Goal: Task Accomplishment & Management: Complete application form

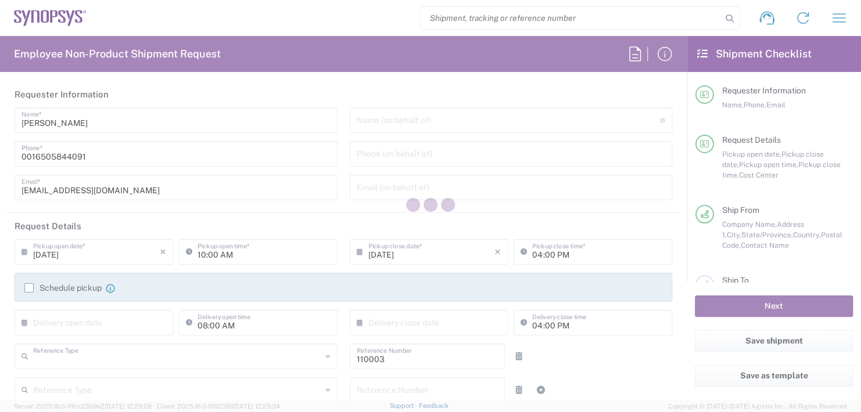
type input "Department"
type input "US01, FAC, MV/SV Fac 110003"
type input "[US_STATE]"
type input "[GEOGRAPHIC_DATA]"
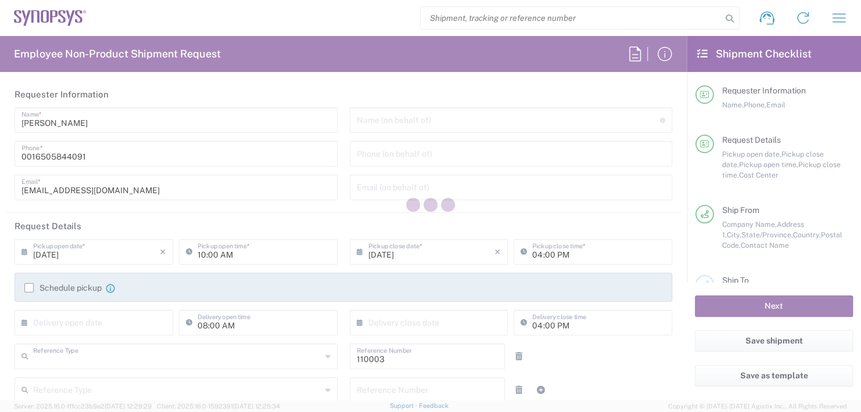
type input "Delivered at Place"
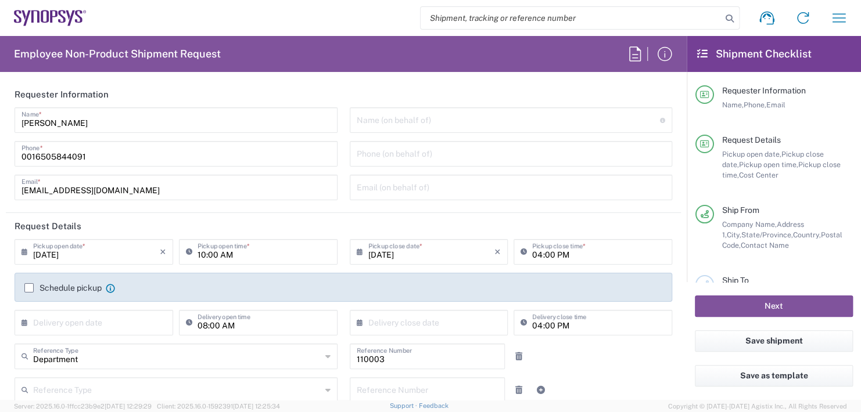
type input "Headquarters USSV"
click at [388, 119] on input "text" at bounding box center [509, 119] width 304 height 20
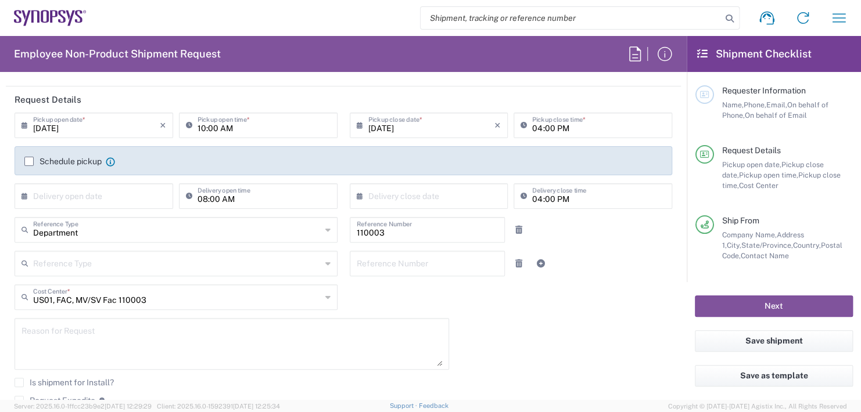
scroll to position [116, 0]
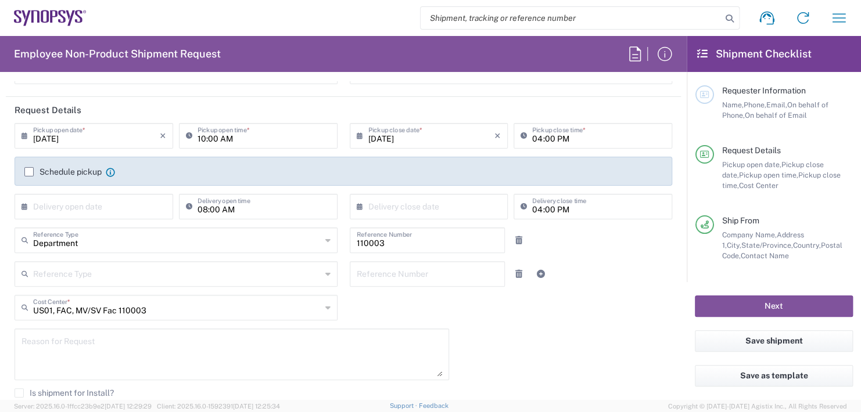
type input "Boba [PERSON_NAME]"
click at [249, 141] on input "10:00 AM" at bounding box center [264, 135] width 133 height 20
click at [251, 134] on input "10:00 AM" at bounding box center [264, 135] width 133 height 20
type input "1"
type input "02:30 PM"
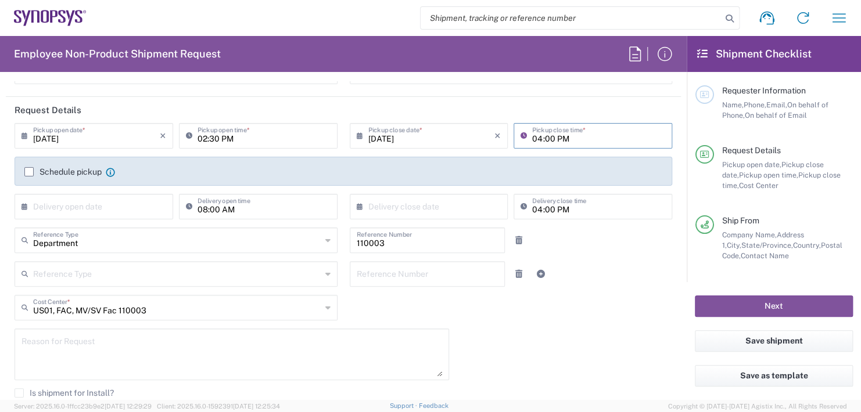
click at [583, 134] on input "04:00 PM" at bounding box center [598, 135] width 133 height 20
click at [572, 138] on input "04:00 PM" at bounding box center [598, 135] width 133 height 20
type input "0"
type input "02:30 PM"
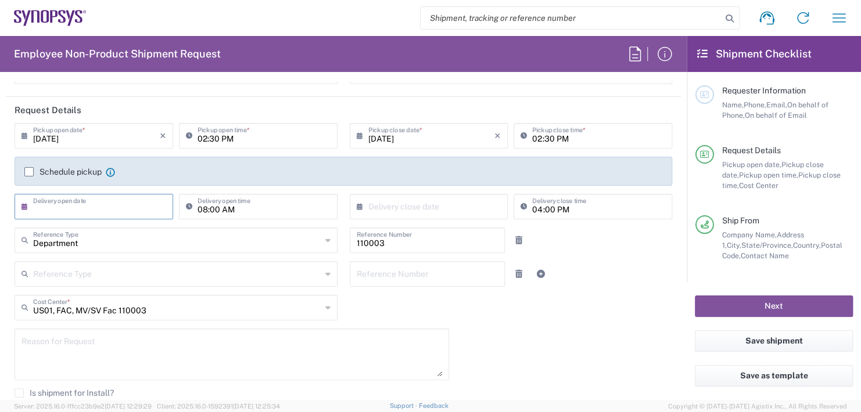
click at [123, 200] on input "text" at bounding box center [96, 206] width 127 height 20
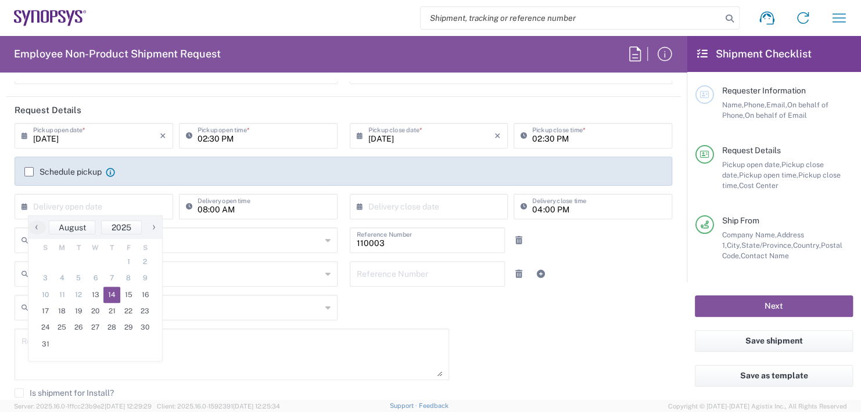
click at [110, 292] on span "14" at bounding box center [111, 295] width 17 height 16
type input "[DATE]"
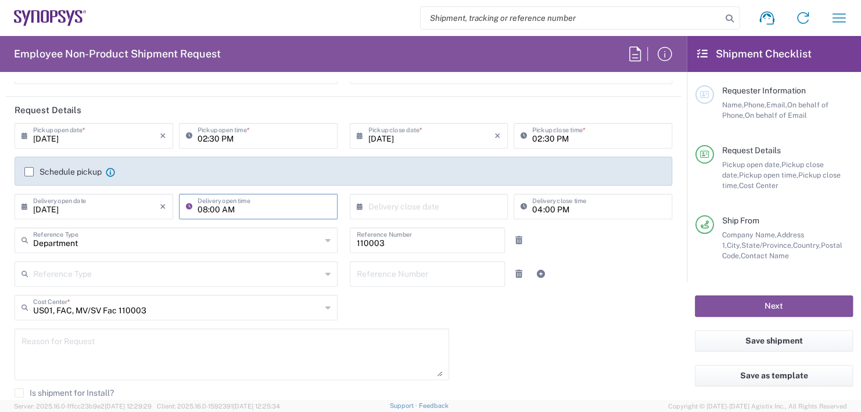
click at [254, 202] on input "08:00 AM" at bounding box center [264, 206] width 133 height 20
click at [252, 214] on input "08:00 AM" at bounding box center [264, 206] width 133 height 20
type input "0"
type input "11:00 AM"
click at [382, 208] on input "text" at bounding box center [431, 206] width 127 height 20
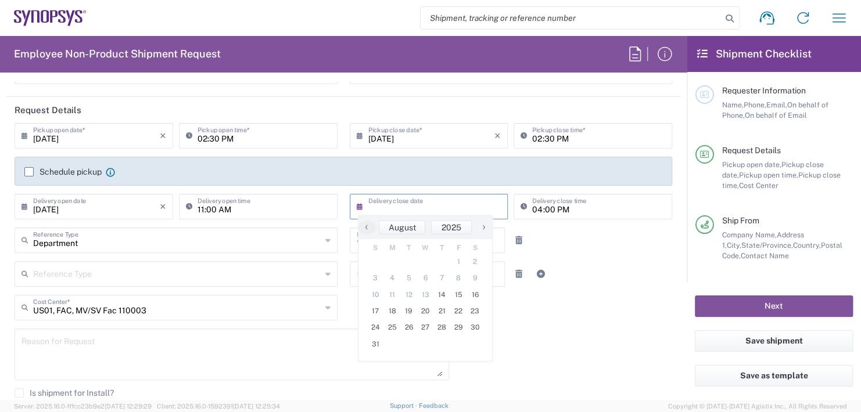
click at [382, 208] on input "text" at bounding box center [431, 206] width 127 height 20
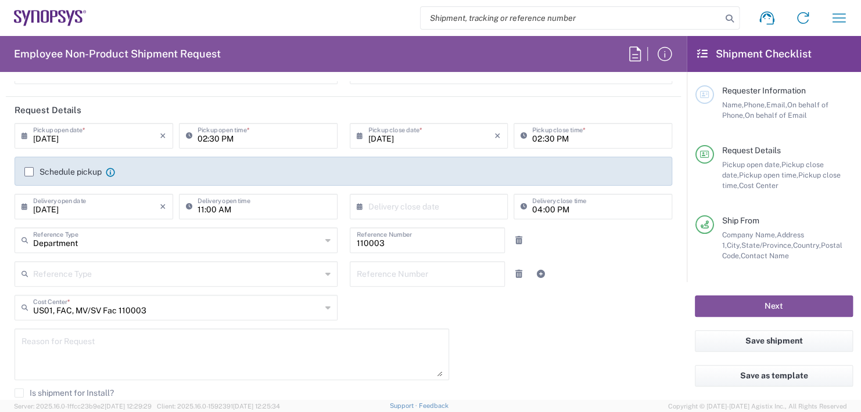
click at [382, 208] on input "text" at bounding box center [431, 206] width 127 height 20
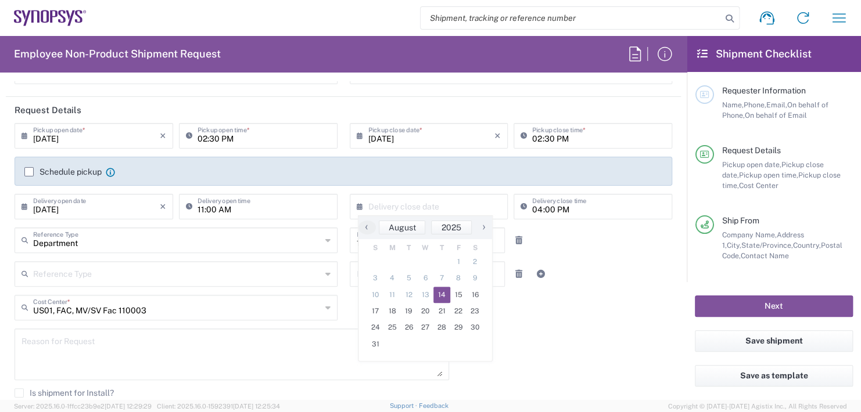
click at [444, 296] on span "14" at bounding box center [441, 295] width 17 height 16
type input "[DATE]"
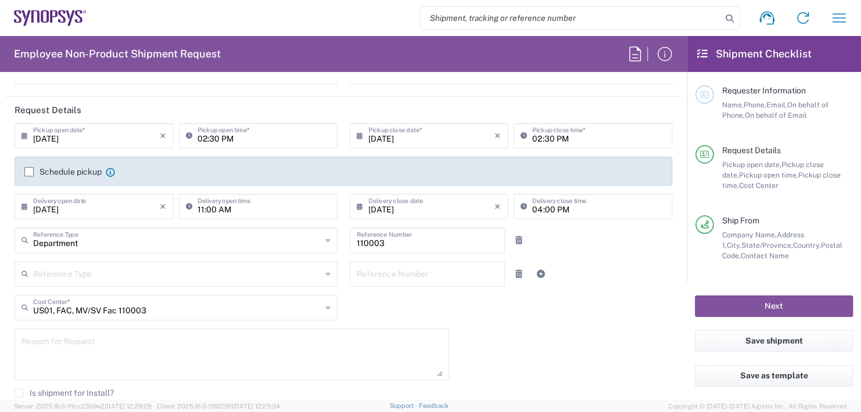
click at [568, 205] on input "04:00 PM" at bounding box center [598, 206] width 133 height 20
click at [568, 207] on input "04:00 PM" at bounding box center [598, 206] width 133 height 20
type input "0"
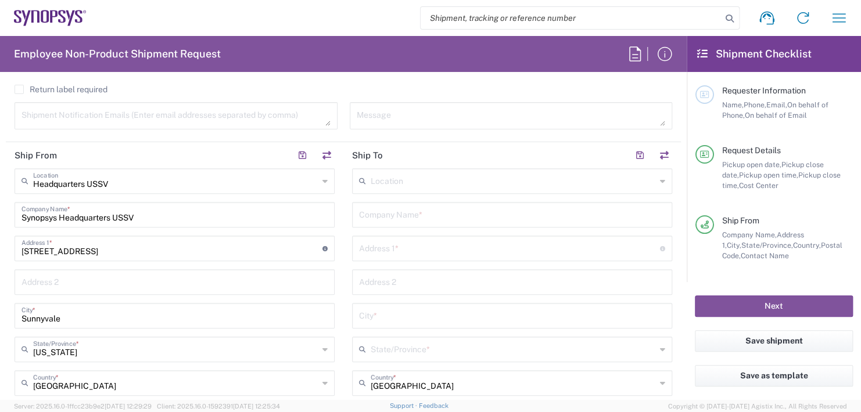
scroll to position [465, 0]
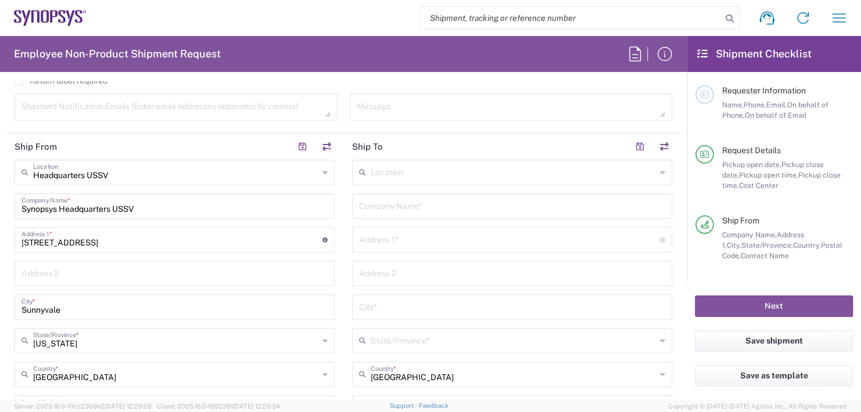
type input "11:00 AM"
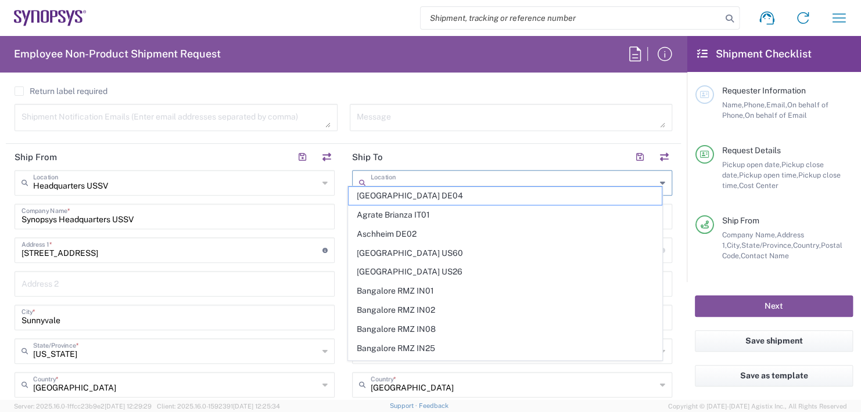
scroll to position [475, 0]
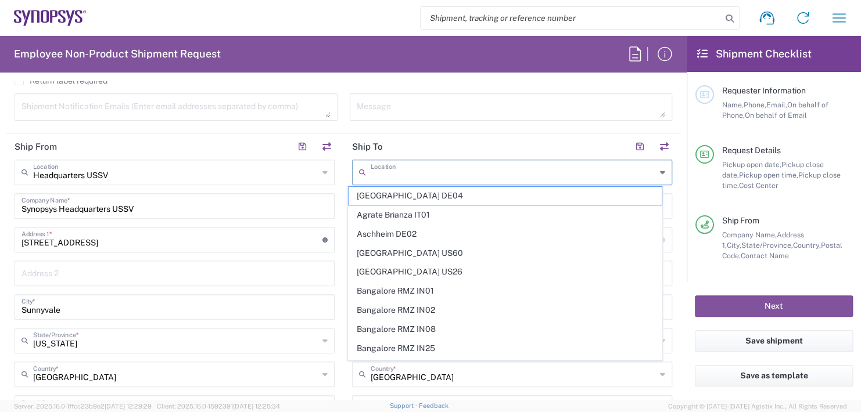
click at [377, 163] on input "text" at bounding box center [513, 171] width 285 height 20
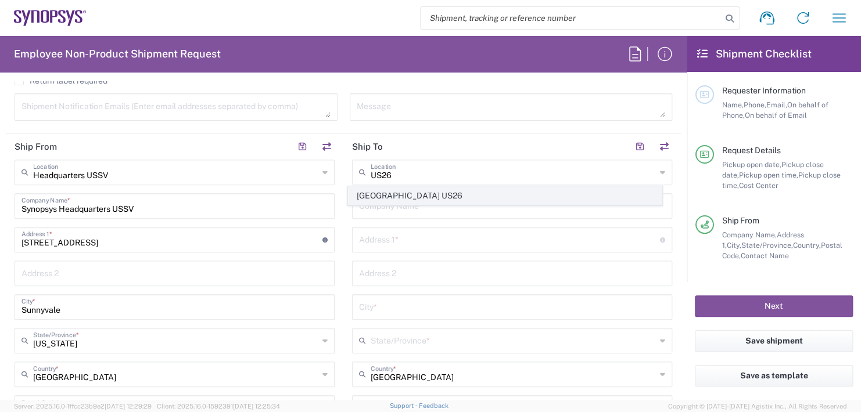
click at [405, 196] on span "[GEOGRAPHIC_DATA] US26" at bounding box center [505, 196] width 313 height 18
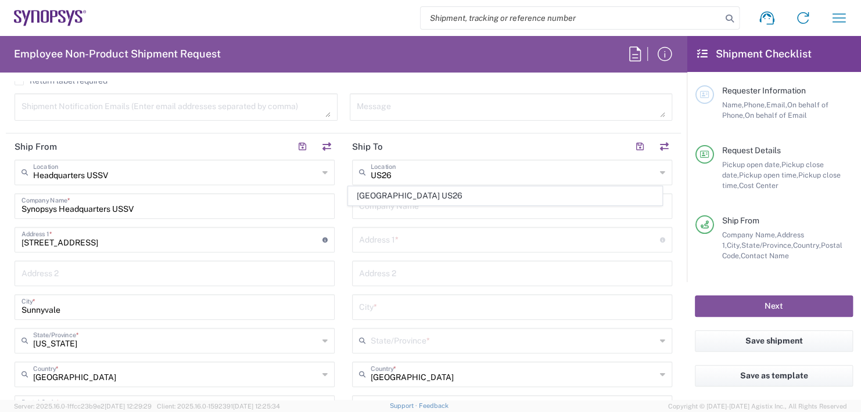
type input "[GEOGRAPHIC_DATA] US26"
type input "Synopsys Inc"
type input "1301 S Mopac Expy"
type input "[STREET_ADDRESS]"
type input "Austin"
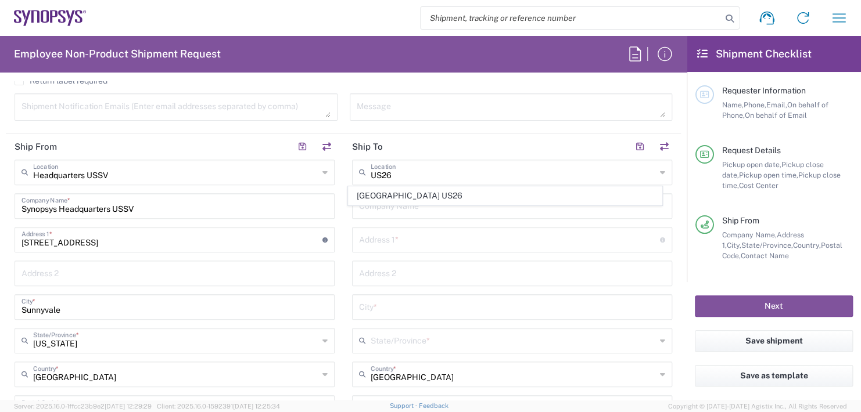
type input "[US_STATE]"
type input "78746"
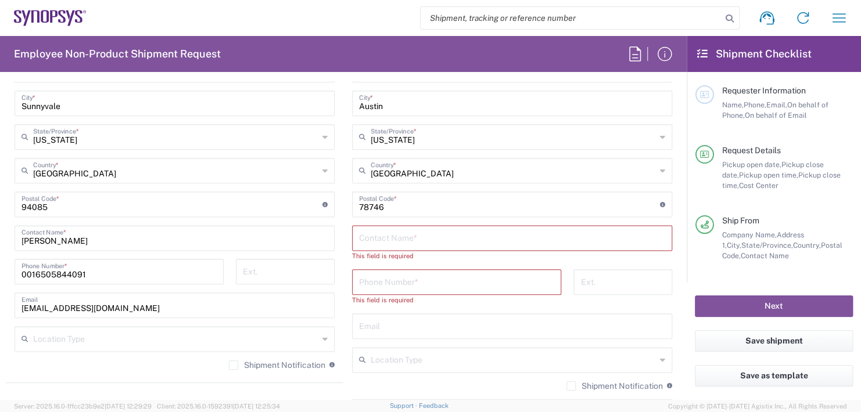
scroll to position [708, 0]
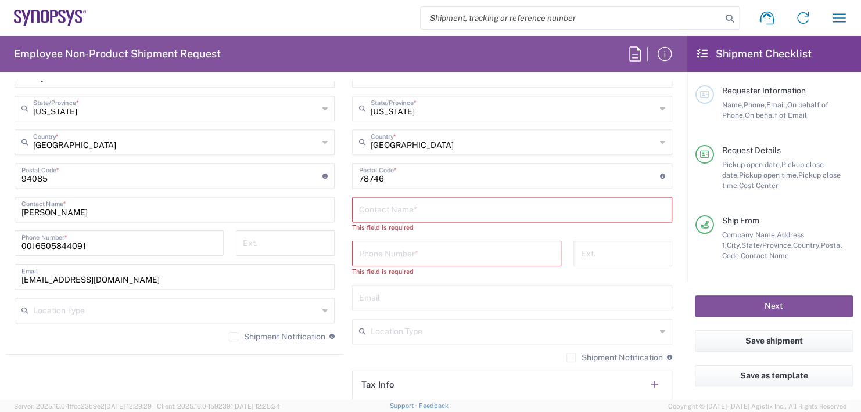
click at [411, 202] on input "text" at bounding box center [512, 209] width 306 height 20
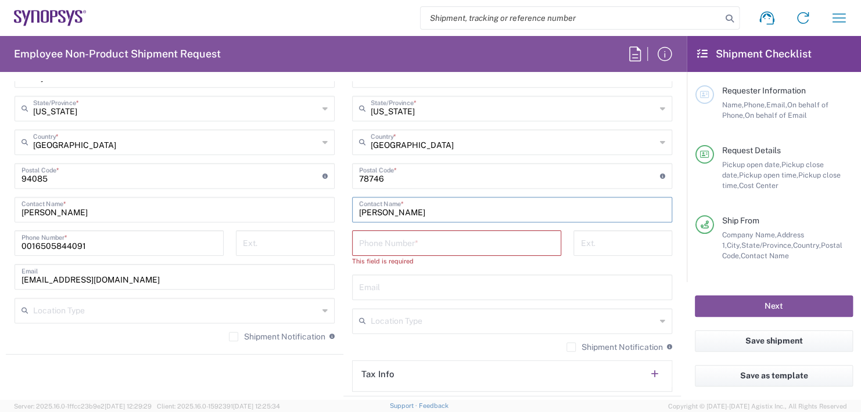
type input "[PERSON_NAME]"
click at [405, 239] on input "tel" at bounding box center [456, 242] width 195 height 20
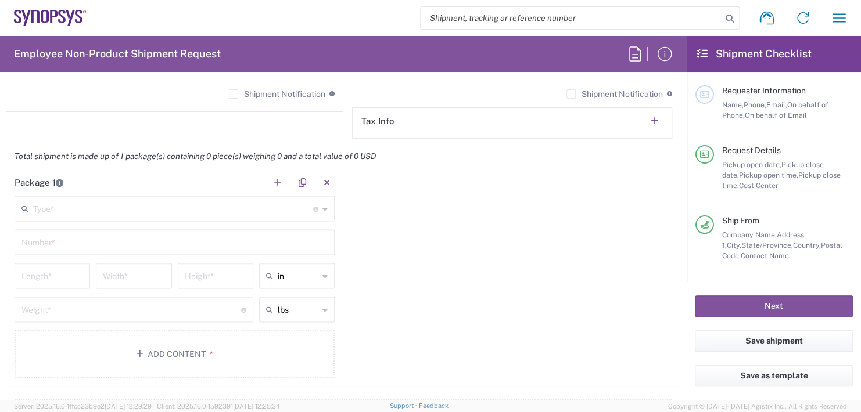
scroll to position [998, 0]
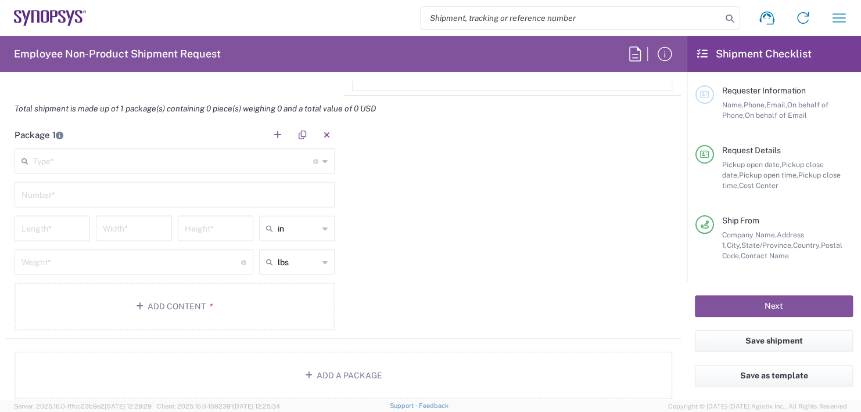
type input "[PHONE_NUMBER]"
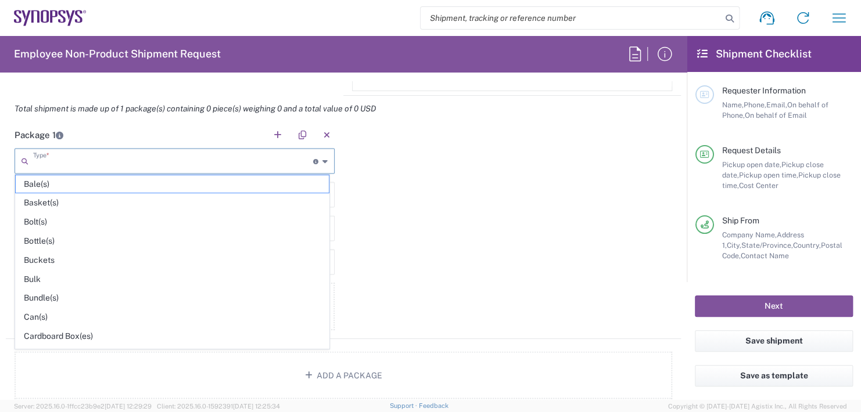
click at [74, 161] on input "text" at bounding box center [173, 160] width 280 height 20
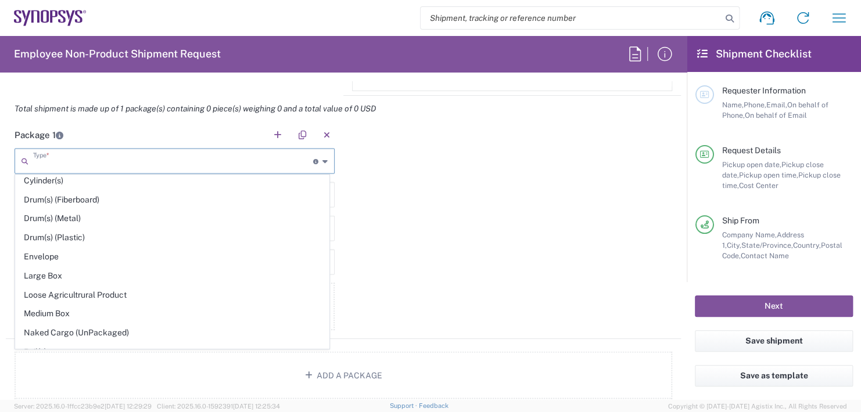
scroll to position [290, 0]
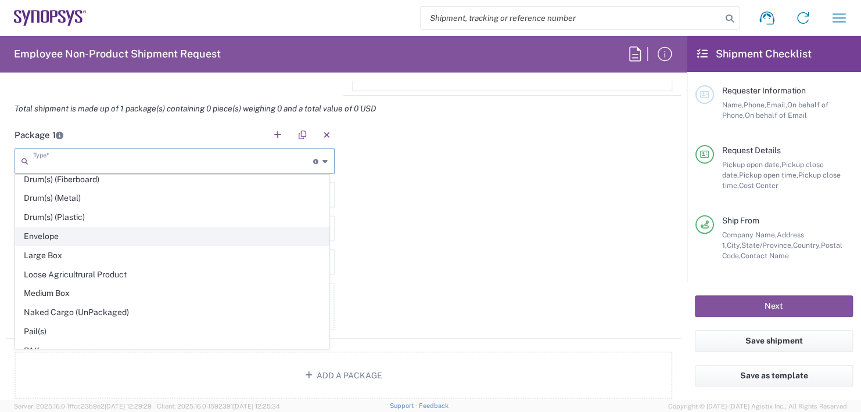
click at [52, 229] on span "Envelope" at bounding box center [172, 237] width 313 height 18
type input "Envelope"
type input "1"
type input "9.5"
type input "12.5"
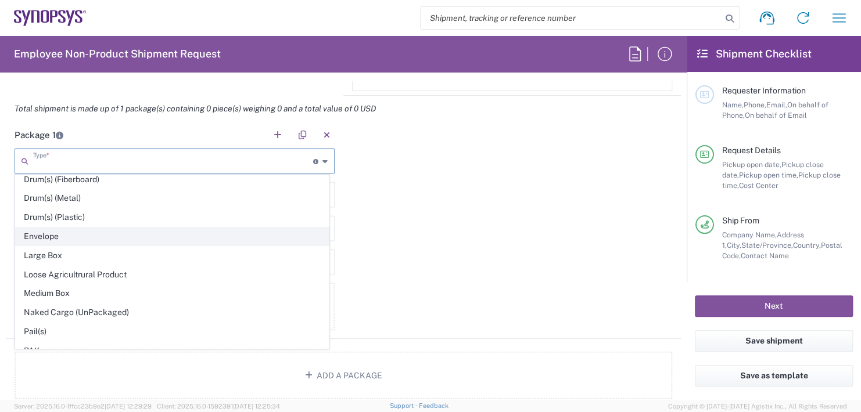
type input "0.25"
type input "1"
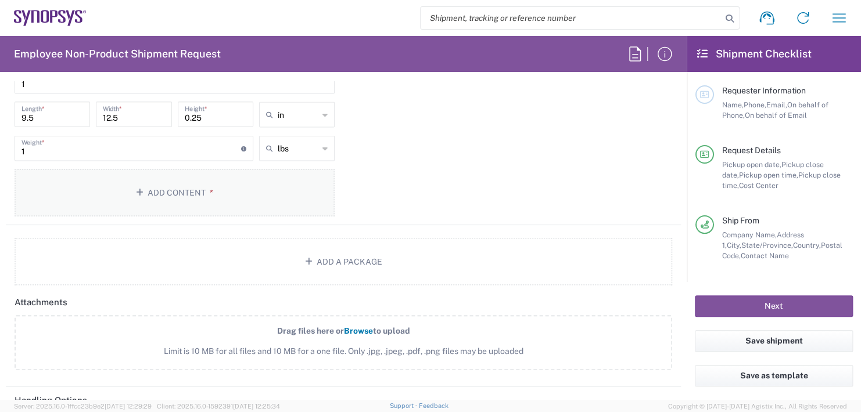
scroll to position [1114, 0]
click at [161, 191] on button "Add Content *" at bounding box center [175, 191] width 320 height 48
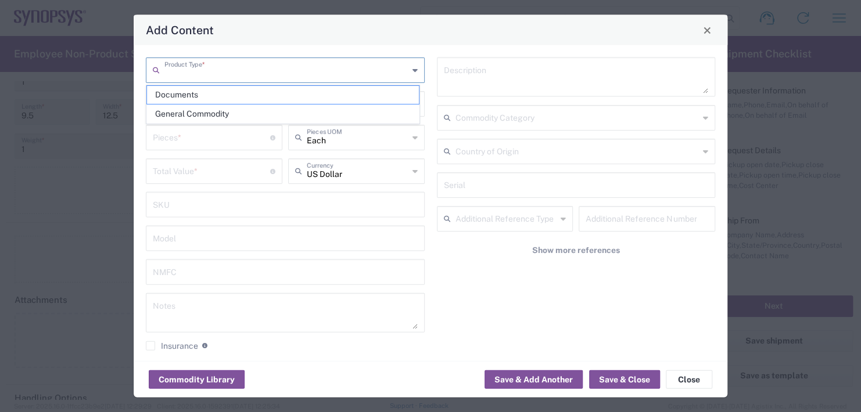
click at [208, 66] on input "text" at bounding box center [286, 69] width 244 height 20
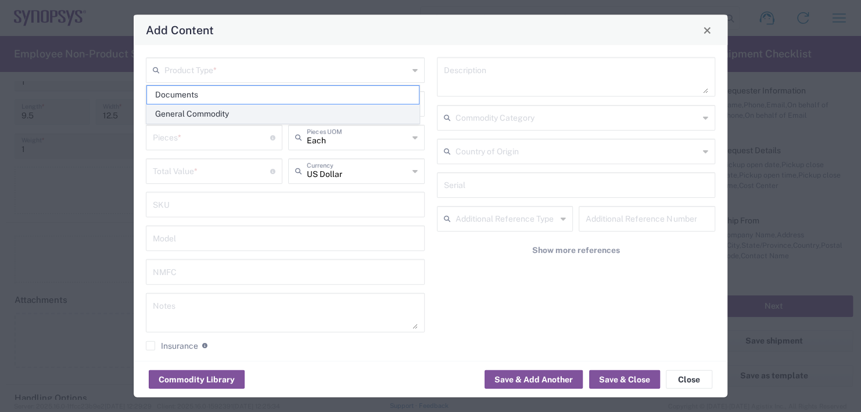
click at [188, 111] on span "General Commodity" at bounding box center [283, 114] width 272 height 18
type input "General Commodity"
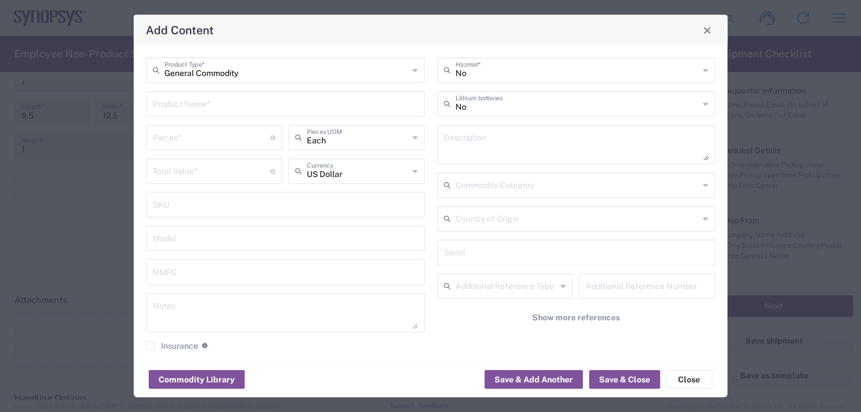
click at [187, 96] on input "text" at bounding box center [285, 103] width 265 height 20
type input "Name Plates"
click at [185, 137] on input "number" at bounding box center [211, 137] width 117 height 20
type input "2"
click at [186, 168] on input "number" at bounding box center [211, 170] width 117 height 20
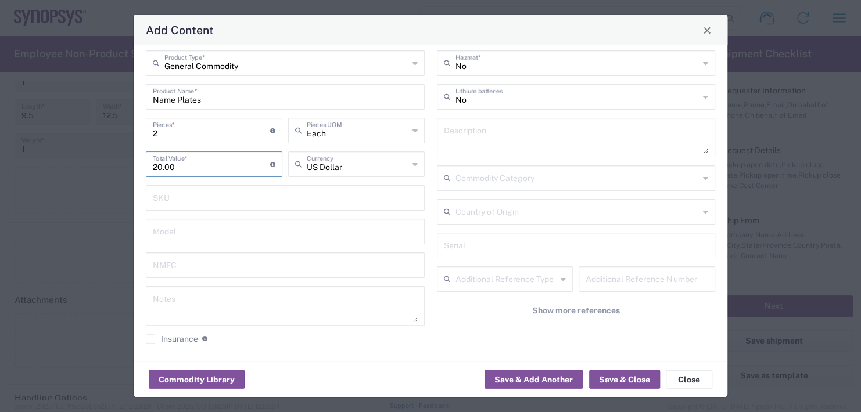
scroll to position [9, 0]
type input "20.00"
click at [612, 379] on button "Save & Close" at bounding box center [624, 380] width 71 height 19
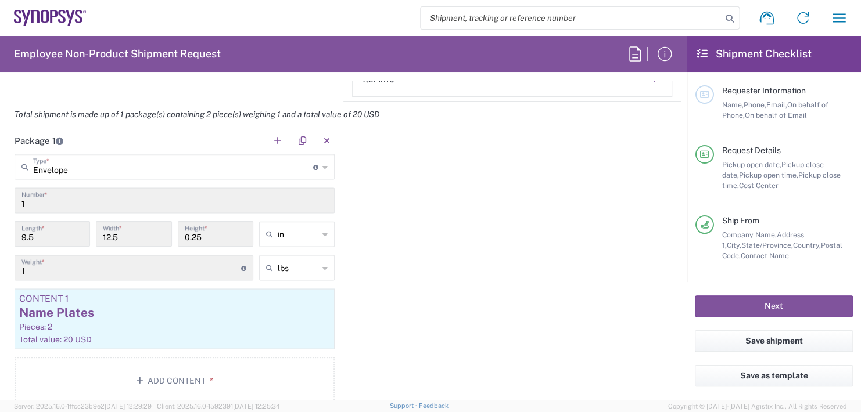
scroll to position [998, 0]
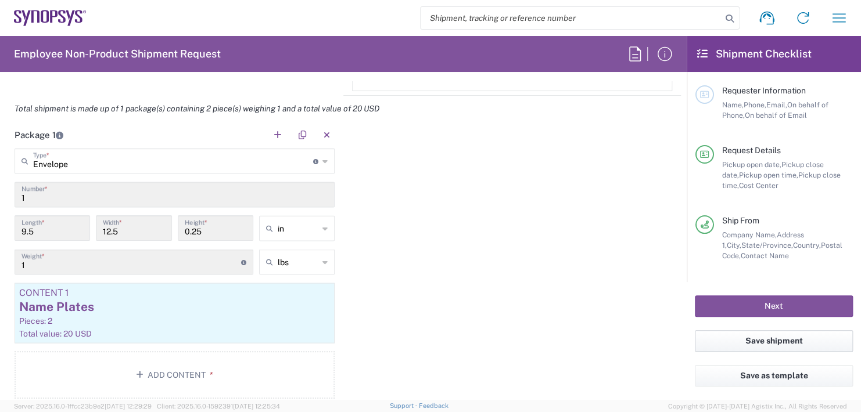
click at [773, 343] on button "Save shipment" at bounding box center [774, 341] width 158 height 21
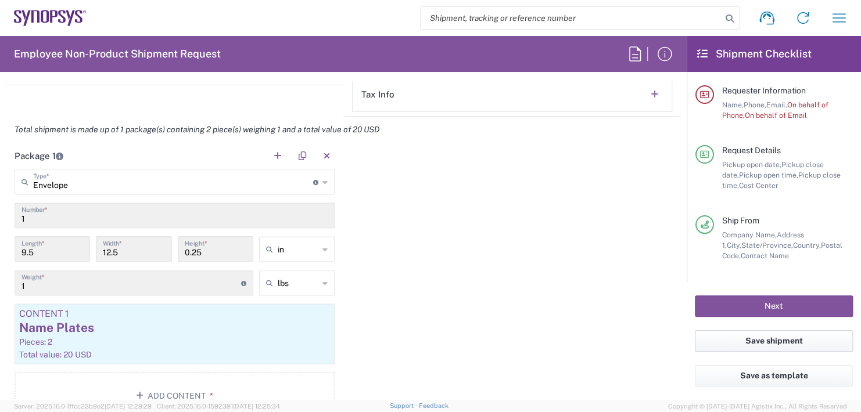
scroll to position [1019, 0]
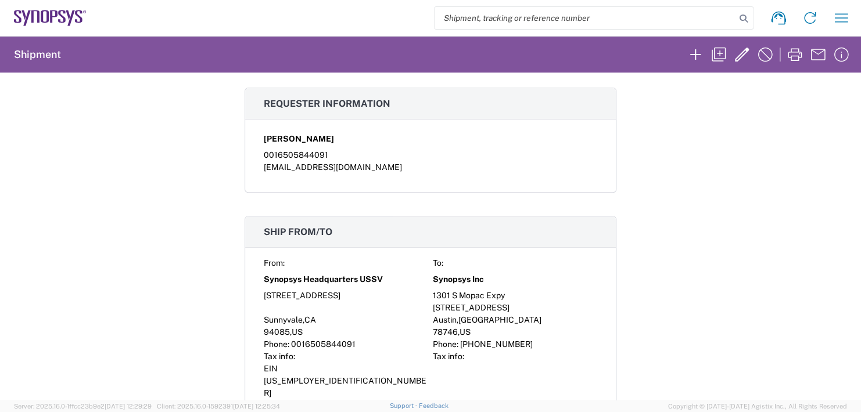
scroll to position [232, 0]
